Goal: Task Accomplishment & Management: Manage account settings

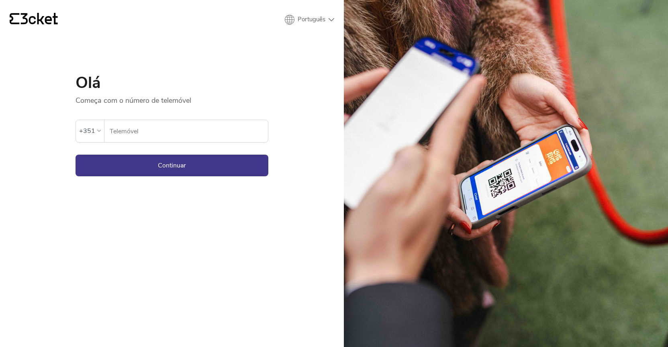
click at [157, 124] on input "Telemóvel" at bounding box center [188, 131] width 159 height 22
click at [320, 132] on div "{' '} Português English Português Español Olá Começa com o número de telemóvel …" at bounding box center [172, 173] width 344 height 347
click at [200, 132] on input "Telemóvel" at bounding box center [188, 131] width 159 height 22
type input "963731394"
click at [217, 171] on button "Continuar" at bounding box center [172, 166] width 193 height 22
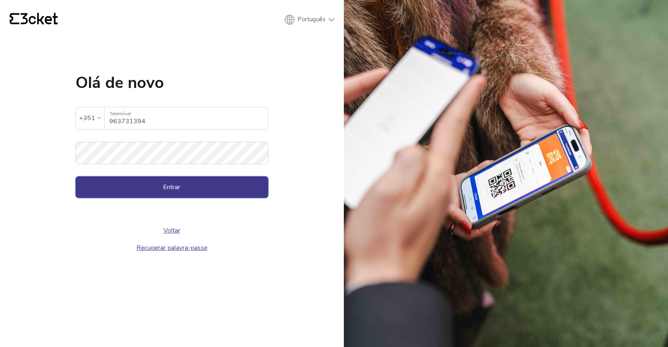
click at [245, 188] on button "Entrar" at bounding box center [172, 187] width 193 height 22
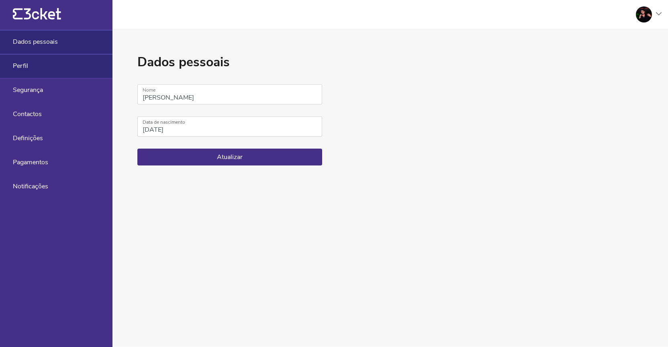
click at [41, 65] on div "Perfil" at bounding box center [56, 66] width 113 height 24
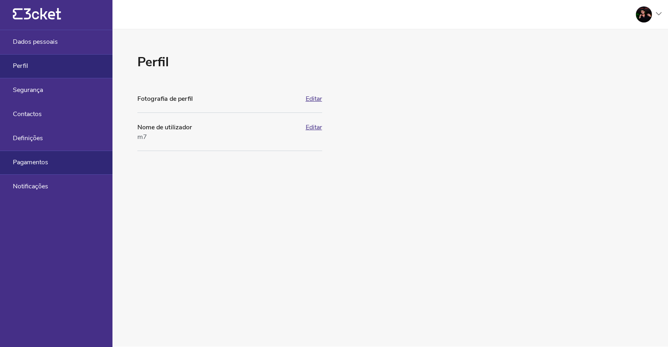
click at [51, 164] on div "Pagamentos" at bounding box center [56, 163] width 113 height 24
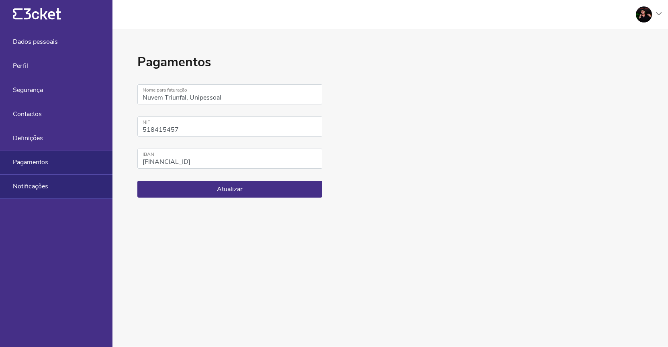
click at [42, 183] on span "Notificações" at bounding box center [30, 186] width 35 height 7
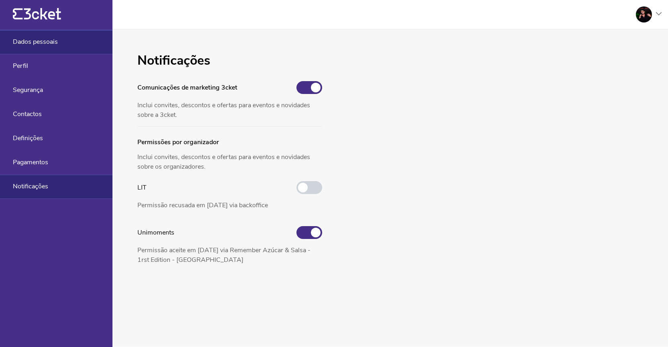
click at [44, 42] on span "Dados pessoais" at bounding box center [35, 41] width 45 height 7
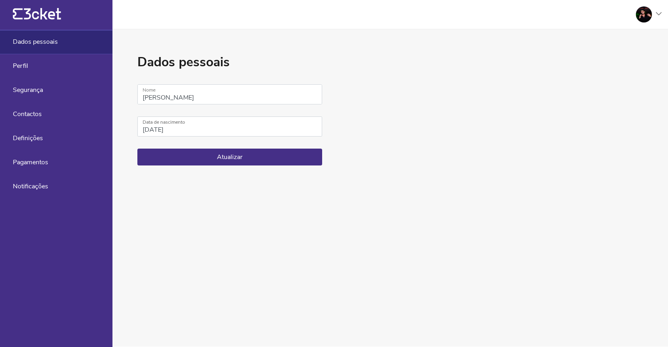
click at [646, 14] on div at bounding box center [644, 14] width 16 height 16
click at [622, 39] on div "A minha conta" at bounding box center [623, 38] width 72 height 19
click at [643, 13] on div at bounding box center [644, 14] width 16 height 16
click at [625, 57] on div "Gerir eventos" at bounding box center [623, 58] width 72 height 19
click at [38, 66] on div "Perfil" at bounding box center [56, 66] width 113 height 24
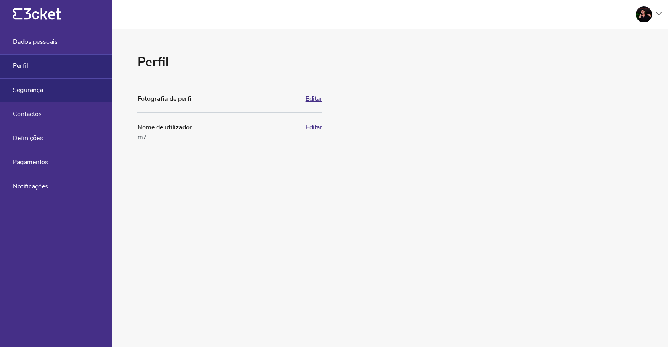
click at [38, 90] on span "Segurança" at bounding box center [28, 89] width 30 height 7
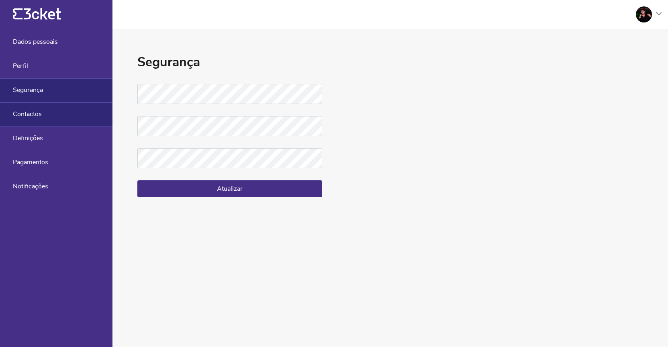
click at [36, 116] on span "Contactos" at bounding box center [27, 114] width 29 height 7
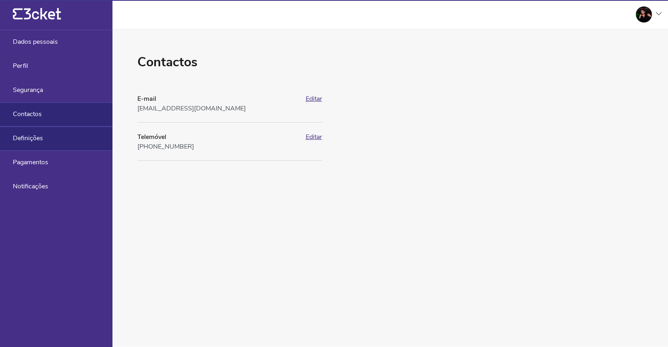
click at [40, 140] on span "Definições" at bounding box center [28, 138] width 30 height 7
select select "pt_PT"
select select "Europe/Lisbon"
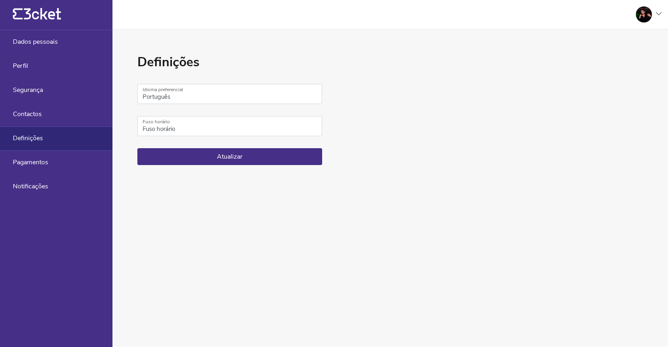
click at [643, 14] on div at bounding box center [644, 14] width 16 height 16
click at [622, 40] on div "A minha conta" at bounding box center [623, 38] width 72 height 19
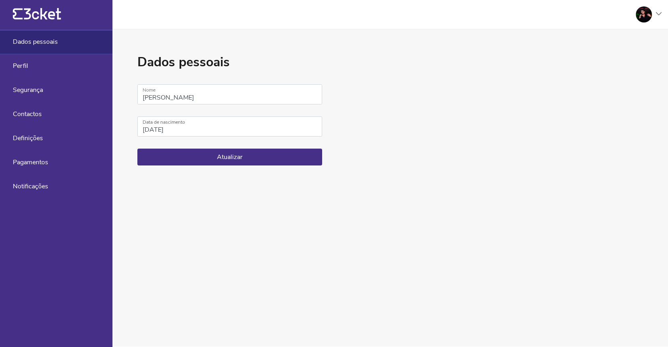
click at [651, 17] on div at bounding box center [646, 14] width 32 height 16
click at [626, 59] on div "Gerir eventos" at bounding box center [623, 58] width 72 height 19
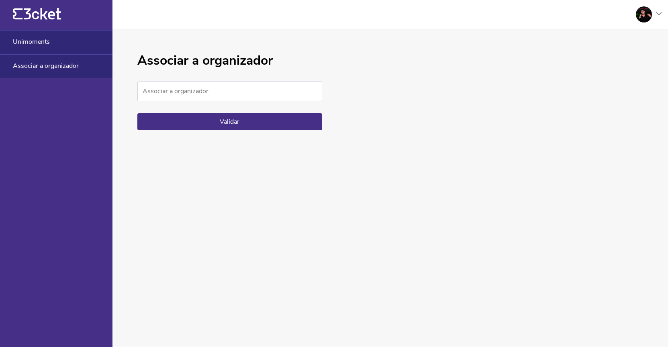
click at [66, 33] on div "Unimoments" at bounding box center [56, 42] width 113 height 24
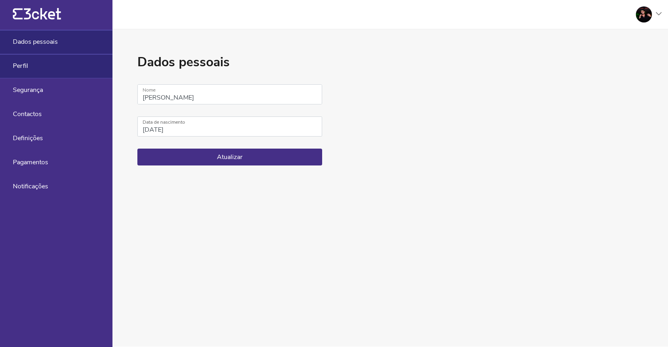
click at [63, 63] on div "Perfil" at bounding box center [56, 66] width 113 height 24
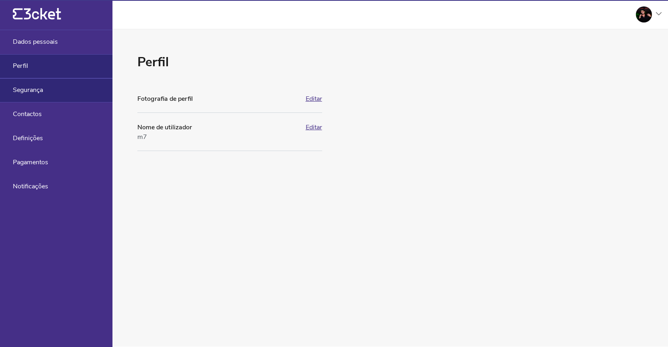
click at [52, 84] on div "Segurança" at bounding box center [56, 90] width 113 height 24
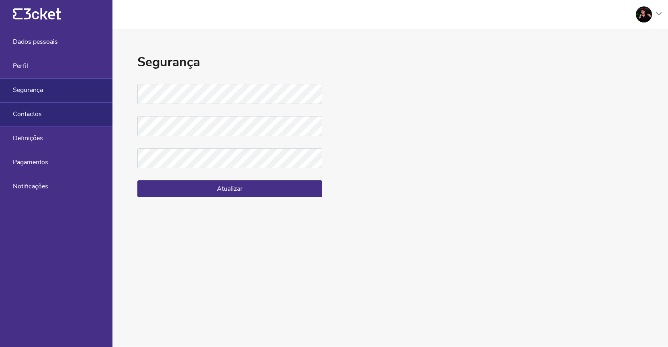
click at [59, 109] on div "Contactos" at bounding box center [56, 114] width 113 height 24
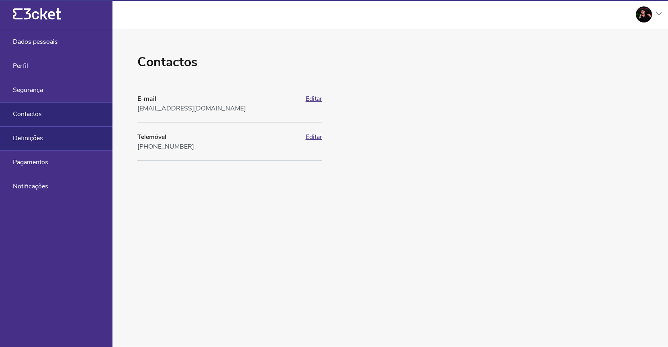
click at [59, 131] on div "Definições" at bounding box center [56, 139] width 113 height 24
select select "pt_PT"
select select "Europe/Lisbon"
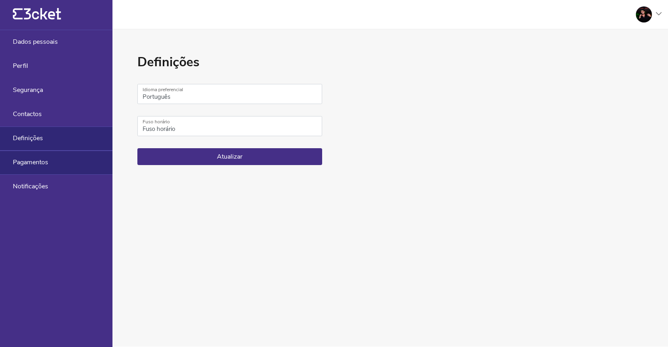
click at [49, 165] on div "Pagamentos" at bounding box center [56, 163] width 113 height 24
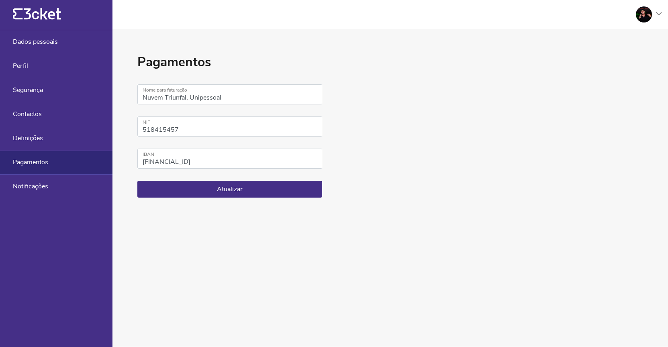
click at [51, 9] on icon "{' '}" at bounding box center [37, 14] width 48 height 12
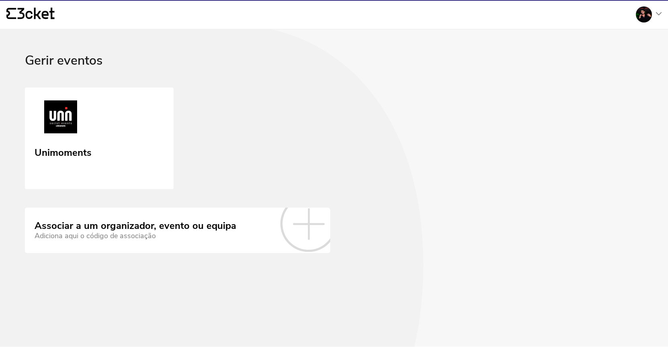
click at [49, 15] on icon at bounding box center [36, 14] width 37 height 12
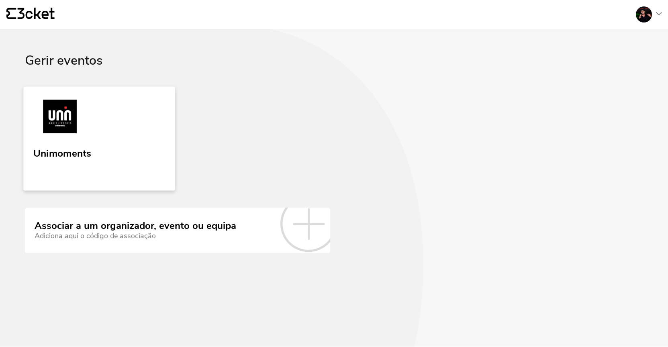
click at [99, 141] on link "Unimoments" at bounding box center [99, 138] width 152 height 104
